Goal: Check status: Check status

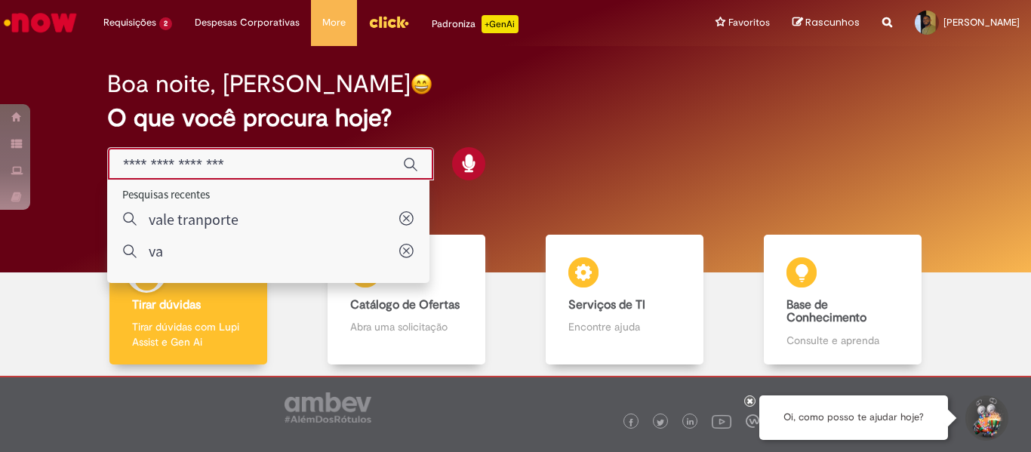
click at [238, 164] on input "Basta digitar aqui" at bounding box center [255, 164] width 265 height 17
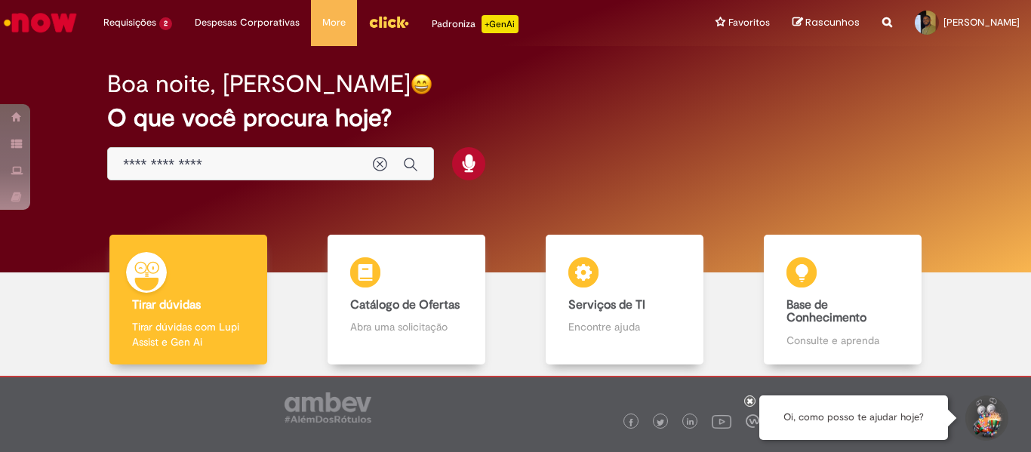
type input "**********"
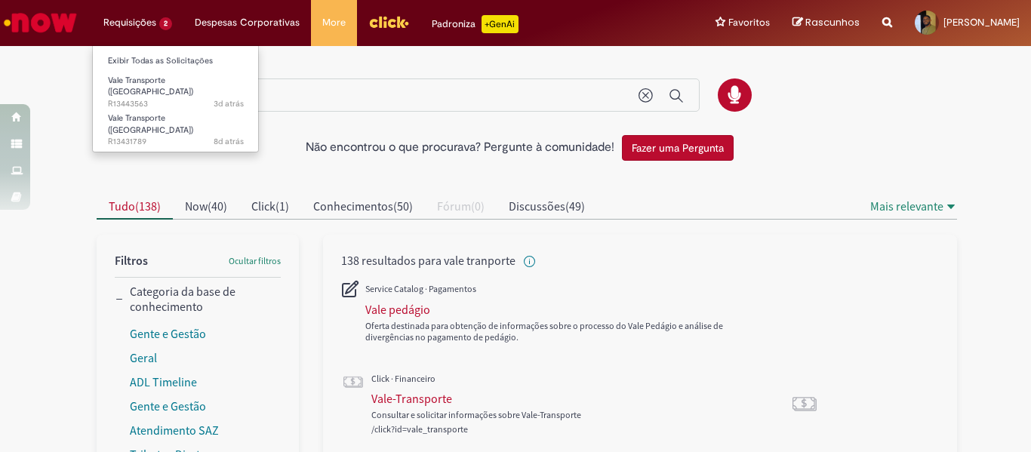
click at [139, 25] on li "Requisições 2 Exibir Todas as Solicitações Vale Transporte (VT) 3d atrás 3 dias…" at bounding box center [137, 22] width 91 height 45
click at [147, 57] on link "Exibir Todas as Solicitações" at bounding box center [176, 61] width 166 height 17
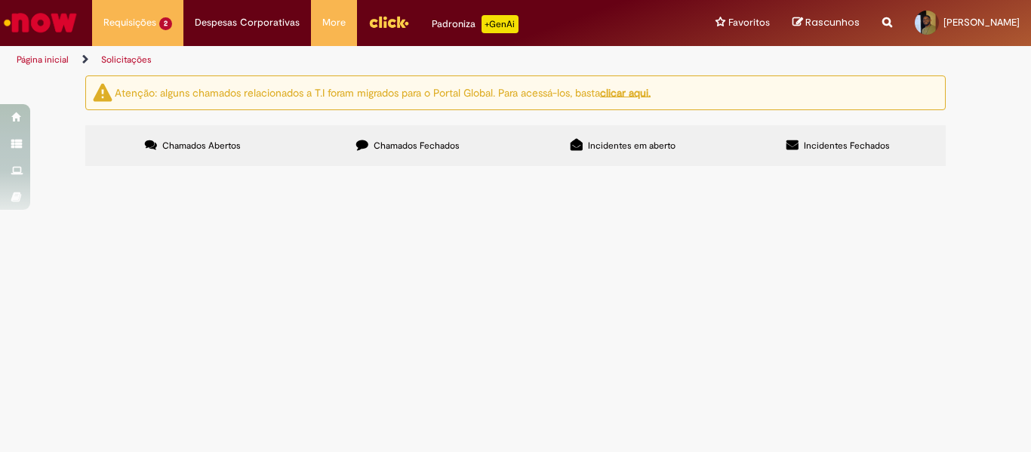
click at [0, 0] on span "Pendente Usuário" at bounding box center [0, 0] width 0 height 0
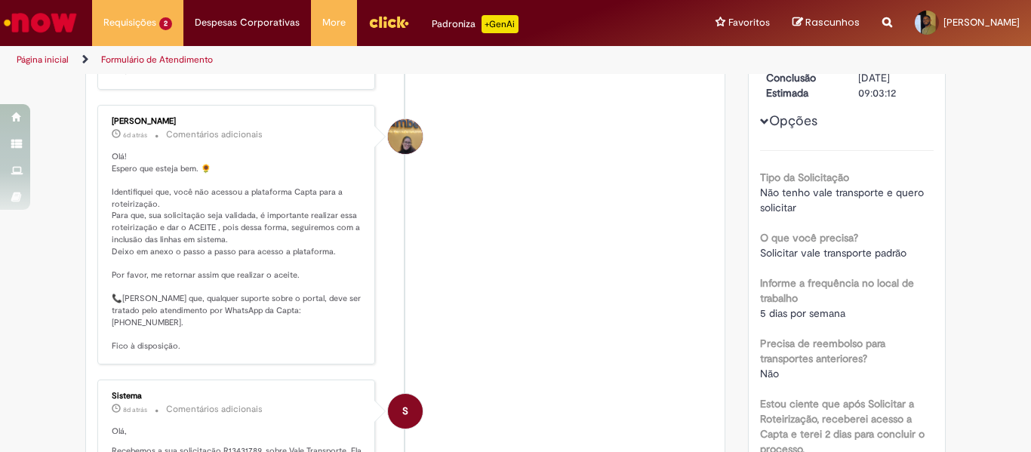
scroll to position [327, 0]
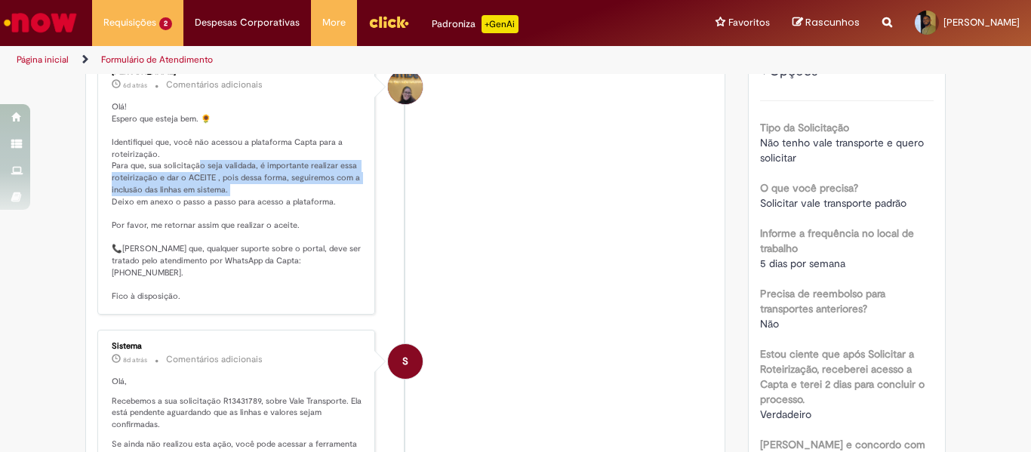
drag, startPoint x: 193, startPoint y: 164, endPoint x: 327, endPoint y: 187, distance: 136.3
click at [327, 187] on p "Olá! Espero que esteja bem. 🌻 Identifiquei que, você não acessou a plataforma C…" at bounding box center [237, 201] width 251 height 201
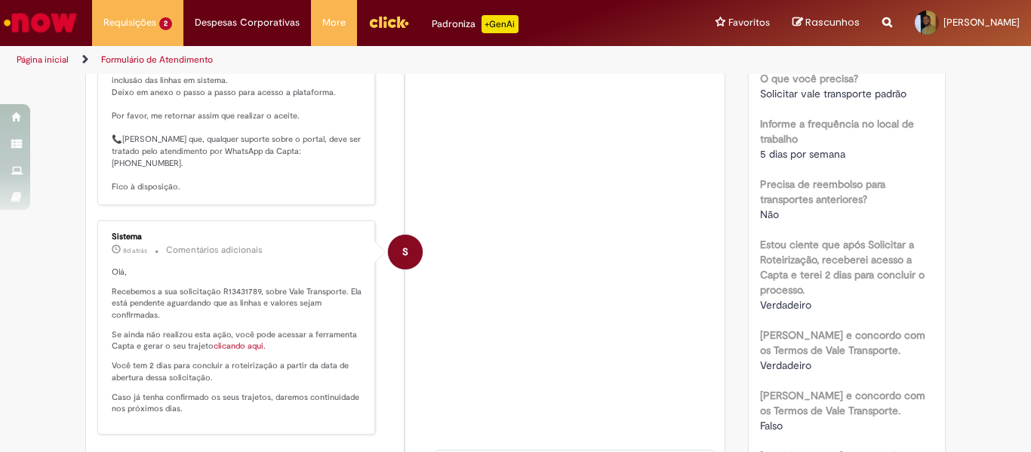
scroll to position [0, 0]
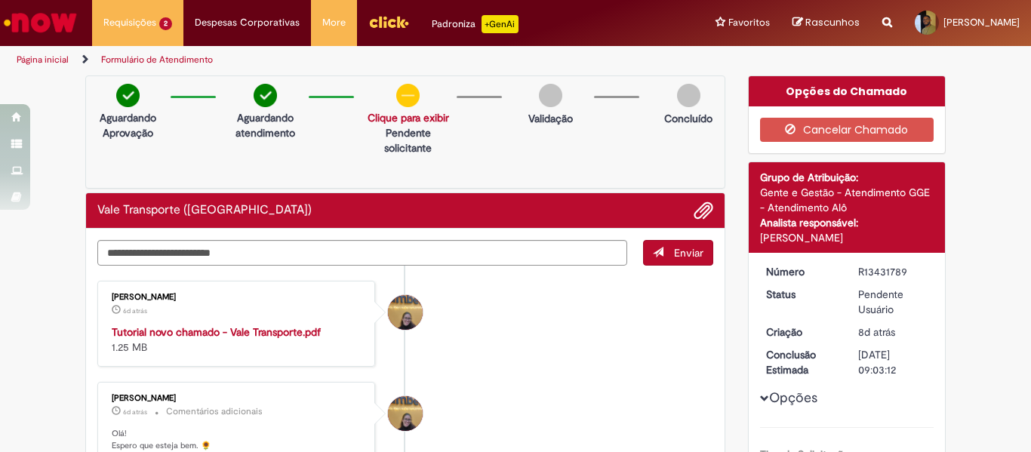
click at [228, 333] on strong "Tutorial novo chamado - Vale Transporte.pdf" at bounding box center [216, 332] width 209 height 14
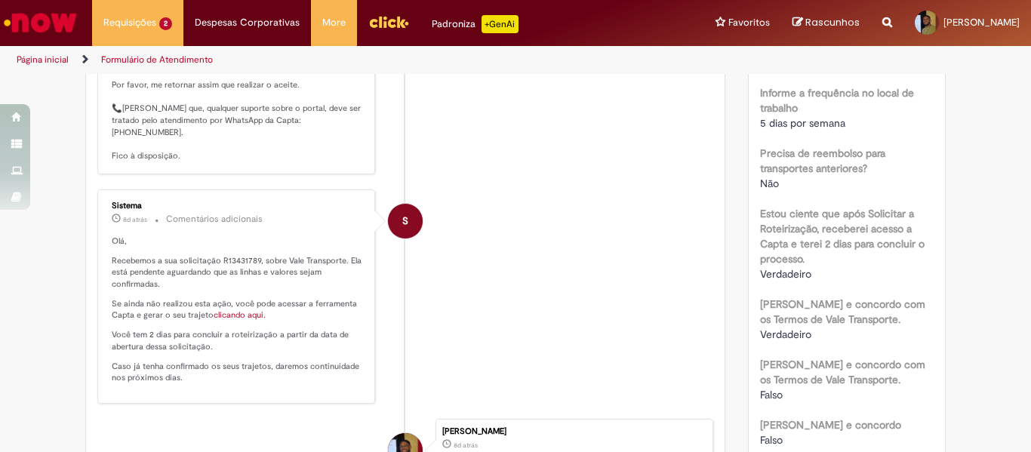
scroll to position [442, 0]
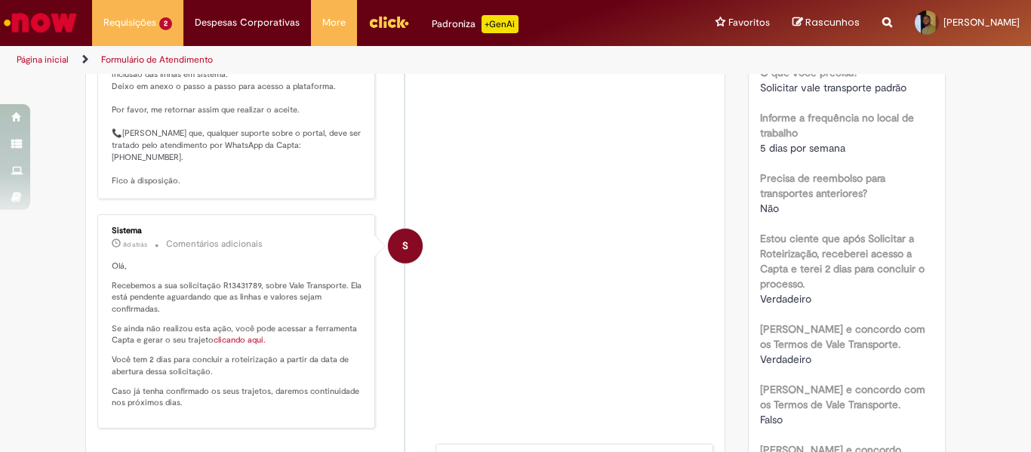
click at [244, 334] on link "clicando aqui." at bounding box center [239, 339] width 52 height 11
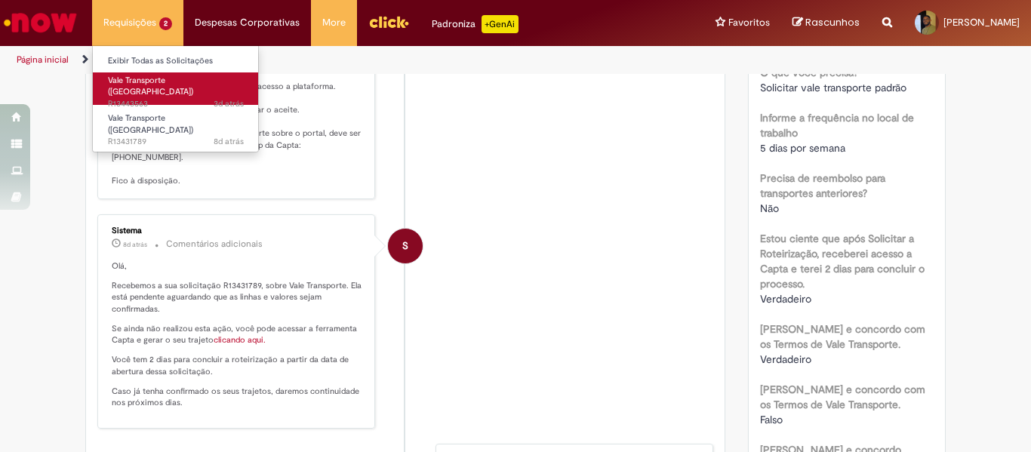
click at [155, 98] on span "3d atrás 3 dias atrás R13443563" at bounding box center [176, 104] width 136 height 12
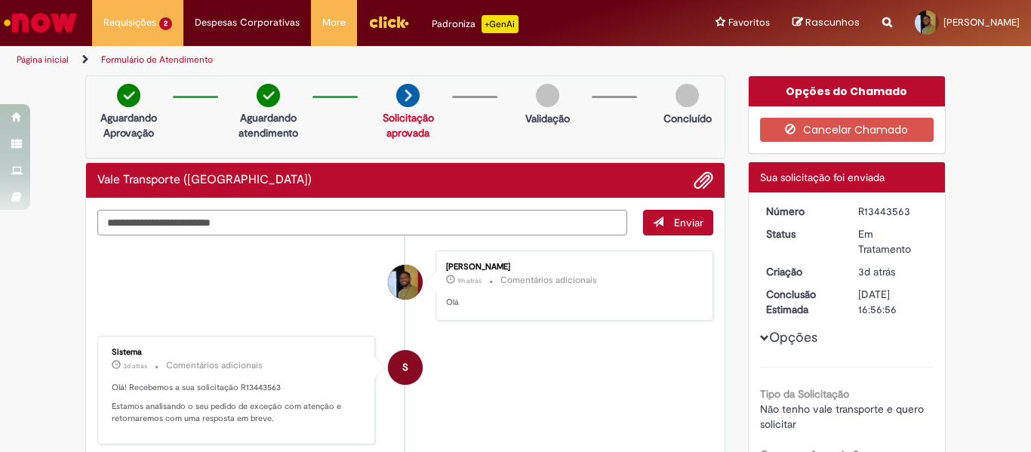
click at [406, 225] on textarea "Digite sua mensagem aqui..." at bounding box center [362, 223] width 530 height 26
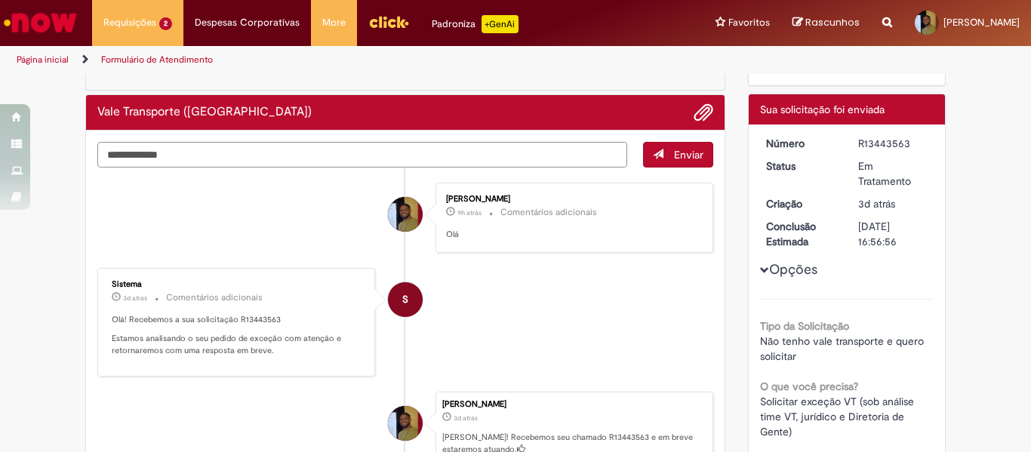
scroll to position [70, 0]
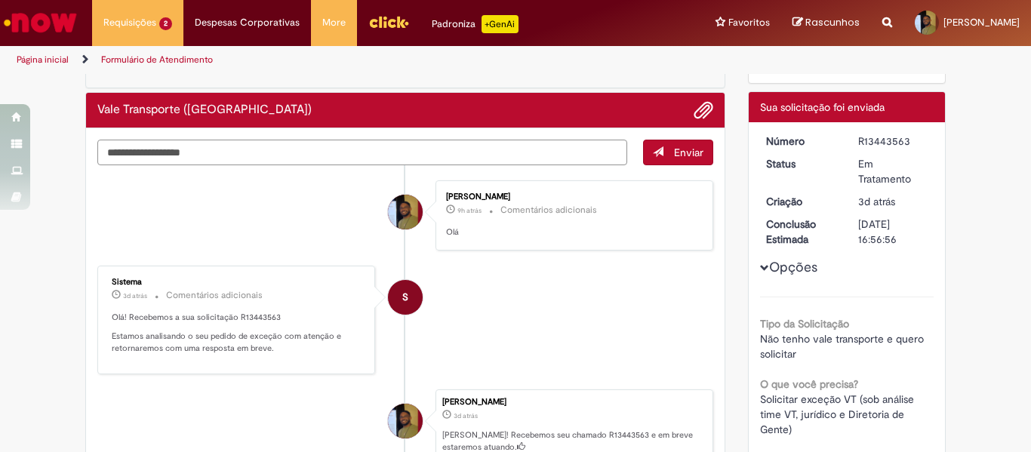
type textarea "**********"
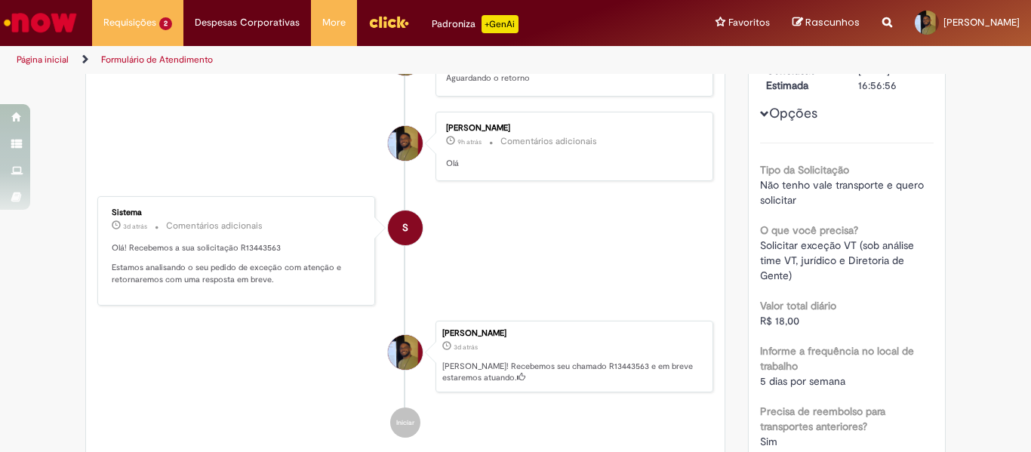
scroll to position [300, 0]
